Goal: Task Accomplishment & Management: Manage account settings

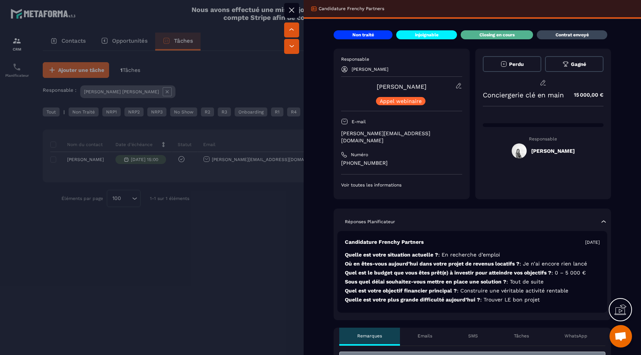
click at [273, 232] on div at bounding box center [320, 177] width 641 height 355
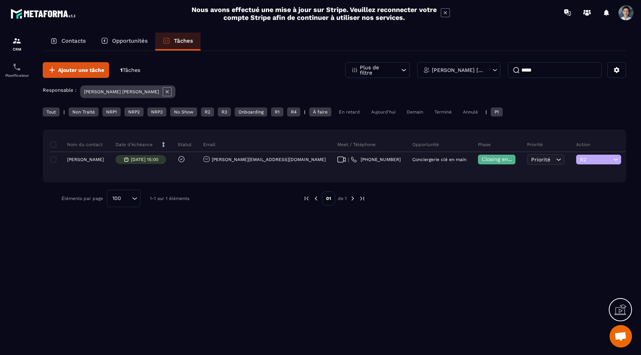
drag, startPoint x: 551, startPoint y: 73, endPoint x: 499, endPoint y: 72, distance: 52.1
click at [499, 72] on div "Plus de filtre Sarah COSTA MATEUS *****" at bounding box center [485, 70] width 281 height 16
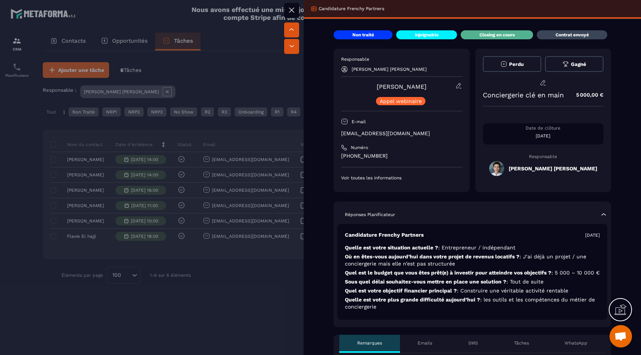
click at [177, 310] on div at bounding box center [320, 177] width 641 height 355
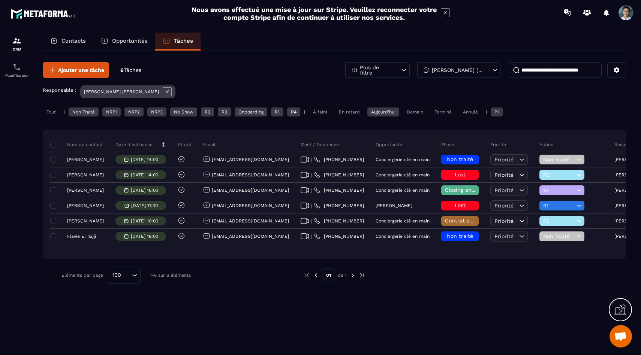
click at [51, 113] on div "Tout" at bounding box center [51, 112] width 17 height 9
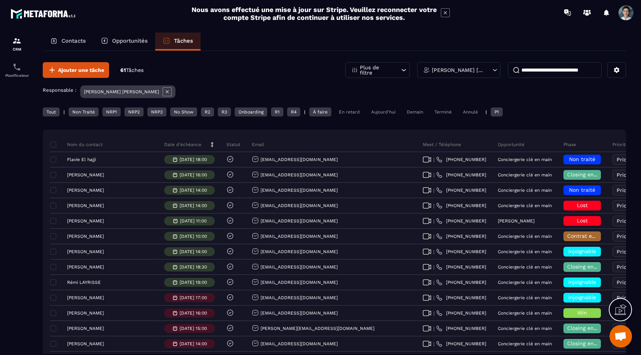
drag, startPoint x: 85, startPoint y: 114, endPoint x: 91, endPoint y: 113, distance: 6.8
click at [85, 114] on div "Non Traité" at bounding box center [84, 112] width 30 height 9
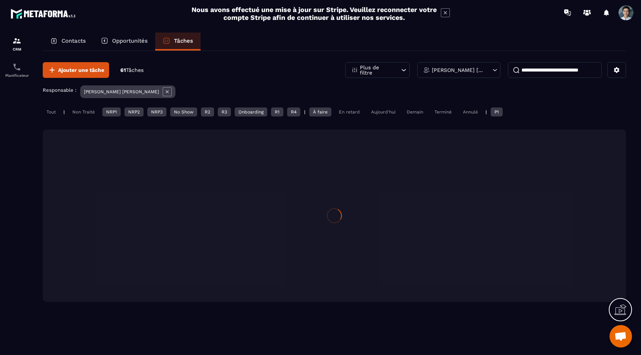
click at [108, 114] on div "NRP1" at bounding box center [111, 112] width 18 height 9
click at [133, 111] on div "NRP2" at bounding box center [133, 112] width 19 height 9
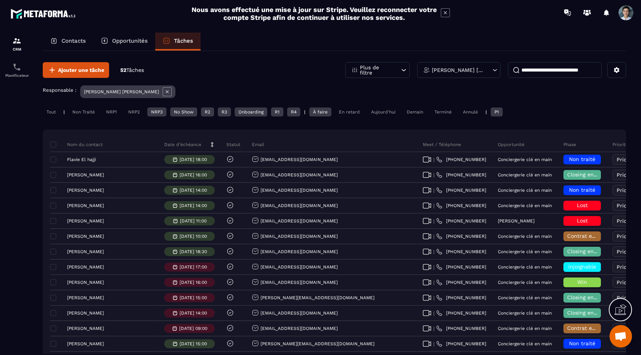
click at [159, 113] on div "NRP3" at bounding box center [156, 112] width 19 height 9
click at [178, 114] on div "No Show" at bounding box center [183, 112] width 27 height 9
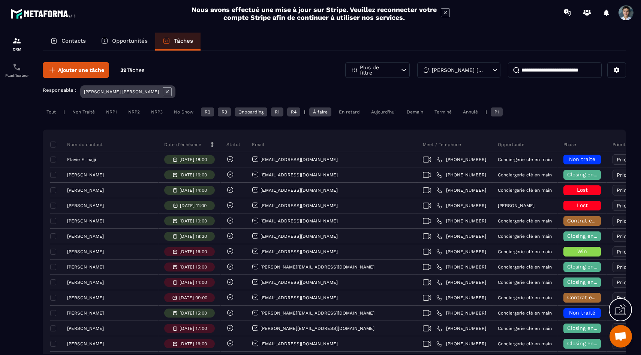
click at [249, 114] on div "Onboarding" at bounding box center [251, 112] width 33 height 9
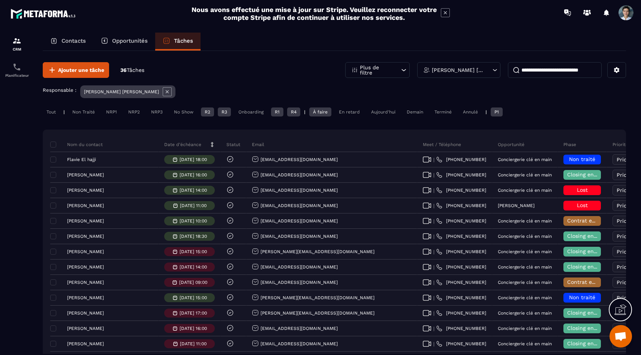
click at [313, 112] on div "À faire" at bounding box center [320, 112] width 22 height 9
click at [499, 115] on div "P1" at bounding box center [497, 112] width 12 height 9
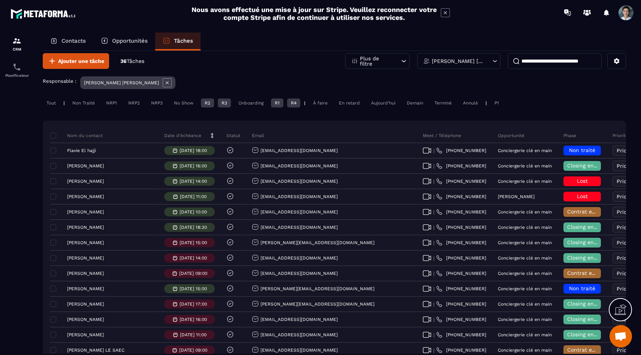
scroll to position [1, 0]
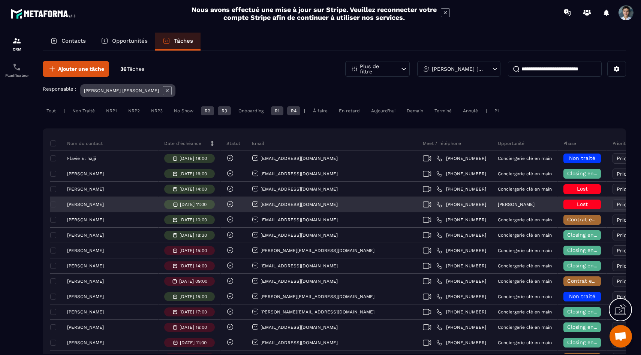
click at [577, 202] on span "Lost" at bounding box center [582, 204] width 11 height 6
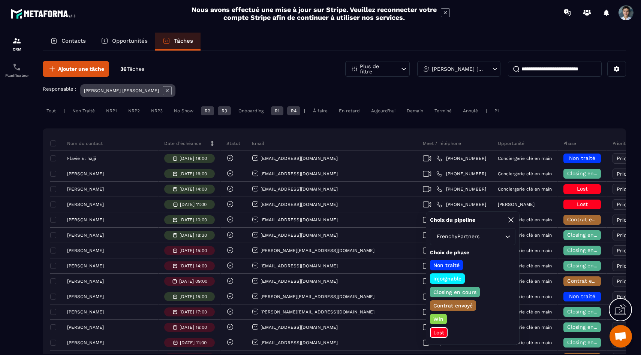
click at [455, 292] on p "Closing en cours" at bounding box center [454, 292] width 45 height 7
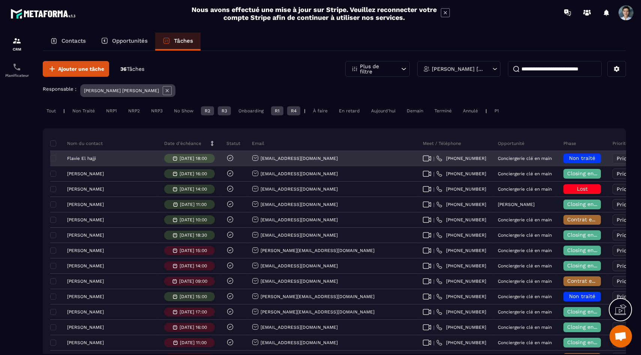
click at [83, 158] on p "Flavie El hajji" at bounding box center [81, 158] width 29 height 5
